Goal: Communication & Community: Participate in discussion

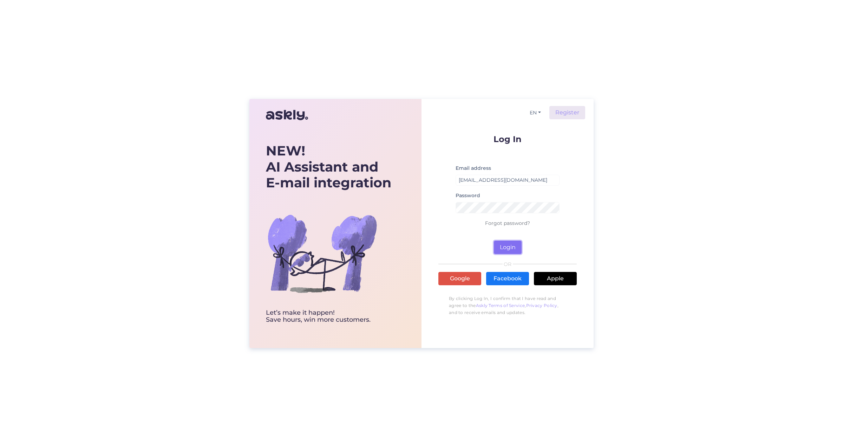
click at [512, 246] on button "Login" at bounding box center [508, 247] width 28 height 13
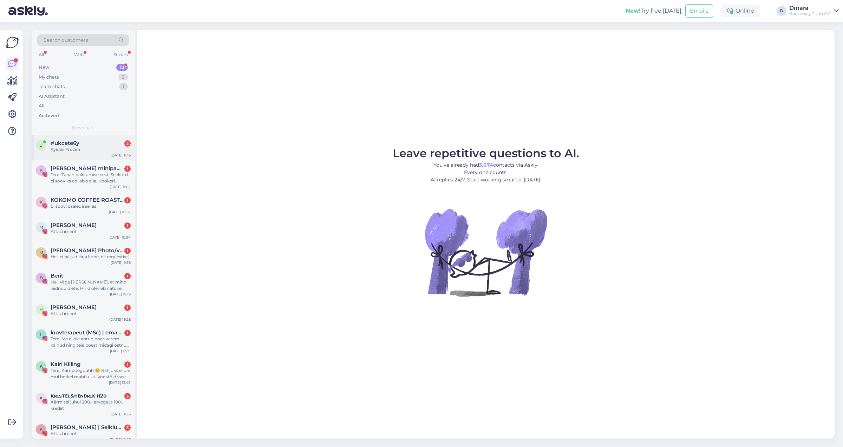
click at [100, 149] on div "Куклы Frozen" at bounding box center [91, 149] width 80 height 6
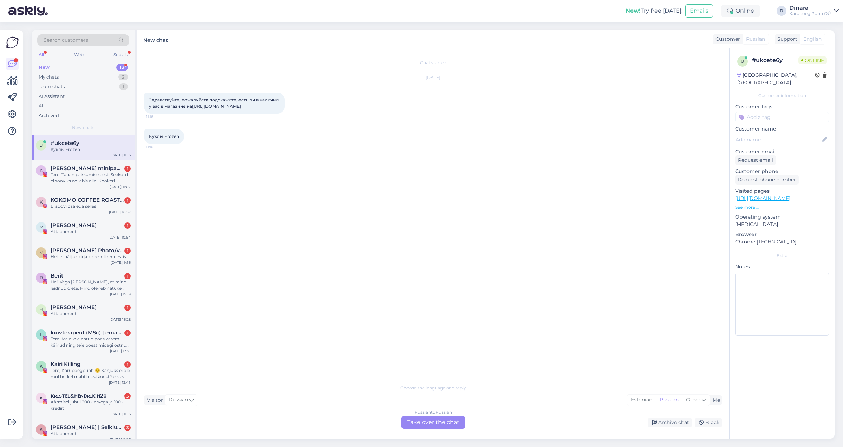
click at [192, 109] on link "[URL][DOMAIN_NAME]" at bounding box center [216, 106] width 49 height 5
click at [419, 425] on div "Russian to Russian Take over the chat" at bounding box center [433, 423] width 64 height 13
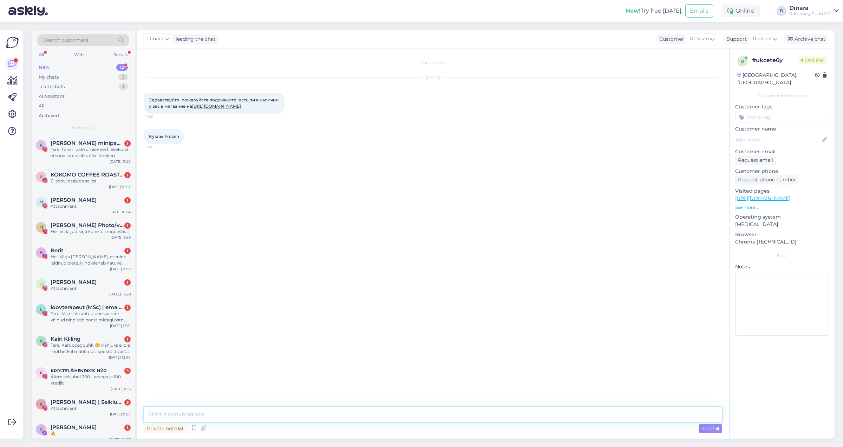
click at [361, 418] on textarea at bounding box center [433, 414] width 578 height 15
click at [571, 414] on textarea at bounding box center [433, 414] width 578 height 15
type textarea "Добрый день!"
click at [713, 428] on span "Send" at bounding box center [710, 429] width 18 height 6
click at [669, 415] on textarea at bounding box center [433, 414] width 578 height 15
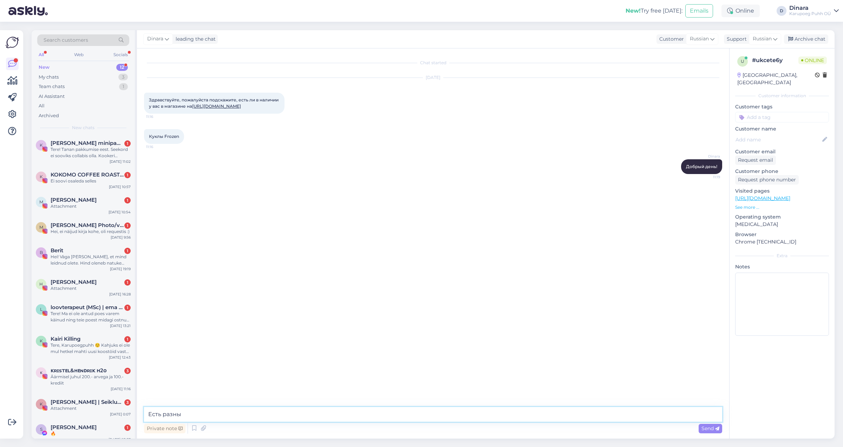
type textarea "Есть разные"
